Goal: Transaction & Acquisition: Register for event/course

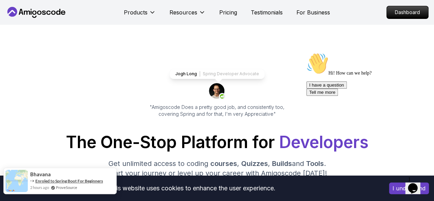
click at [88, 181] on link "Enroled to Spring Boot For Beginners" at bounding box center [69, 180] width 68 height 5
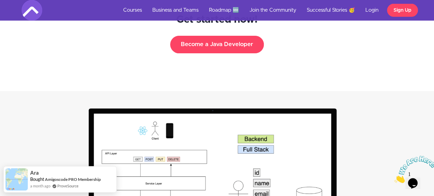
scroll to position [1122, 0]
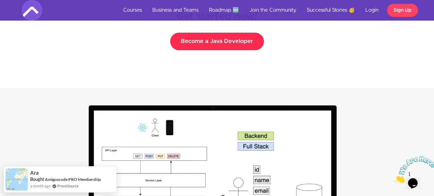
click at [225, 40] on button "Become a Java Developer" at bounding box center [217, 41] width 94 height 17
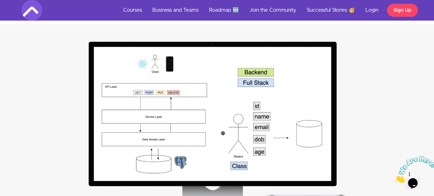
scroll to position [1191, 0]
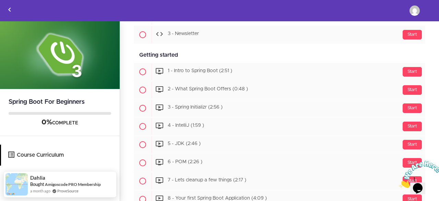
scroll to position [116, 0]
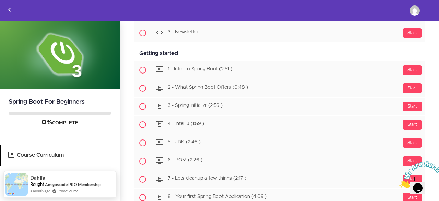
drag, startPoint x: 42, startPoint y: 173, endPoint x: 230, endPoint y: 10, distance: 249.3
click at [230, 10] on div "Toggle navigation Course Curriculum Your Instructor Shaharban Hussain Edit Prof…" at bounding box center [219, 10] width 438 height 21
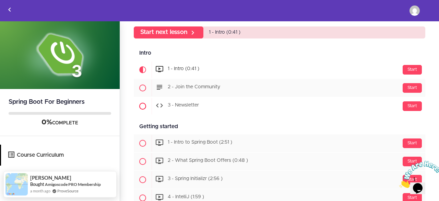
scroll to position [43, 0]
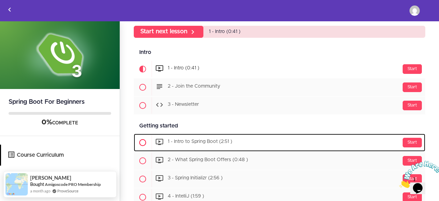
click at [405, 136] on div "Start 1 - Intro to Spring Boot (2:51 )" at bounding box center [289, 142] width 274 height 16
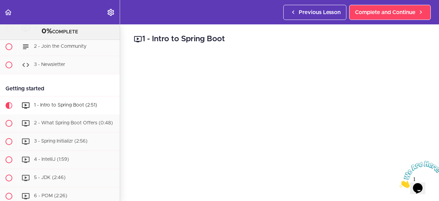
click at [427, 179] on img at bounding box center [420, 174] width 43 height 27
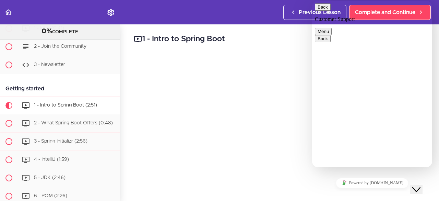
drag, startPoint x: 440, startPoint y: 195, endPoint x: 427, endPoint y: 179, distance: 20.9
click at [421, 185] on div "Close Chat This icon closes the chat window." at bounding box center [416, 189] width 8 height 8
